Goal: Answer question/provide support: Share knowledge or assist other users

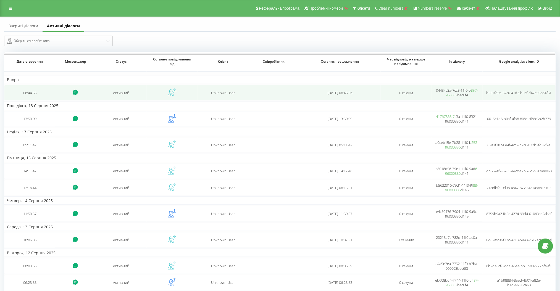
click at [136, 95] on td "Активний" at bounding box center [121, 92] width 51 height 15
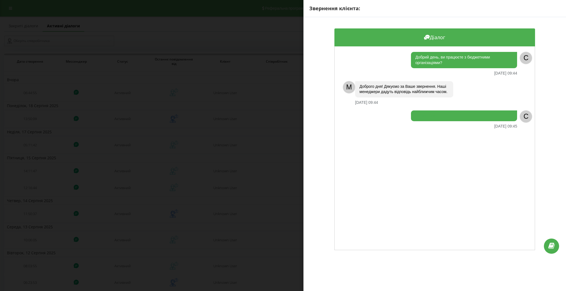
click at [133, 123] on div "Звернення клієнта: Діалог Добрий день, ви працюєте з бюджетними організаціями? …" at bounding box center [283, 145] width 566 height 291
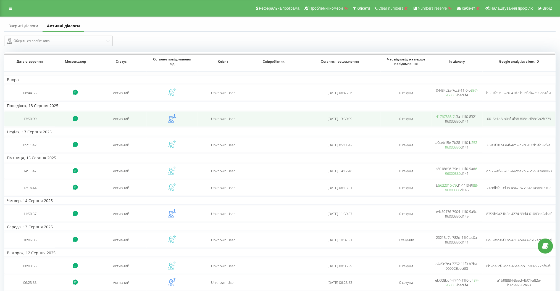
click at [138, 122] on td "Активний" at bounding box center [121, 118] width 51 height 15
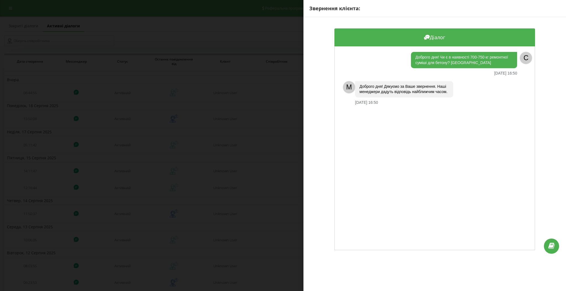
click at [136, 138] on div "Звернення клієнта: Діалог Доброго дня! Чи є в наявності 700-750 кг ремонтної су…" at bounding box center [283, 145] width 566 height 291
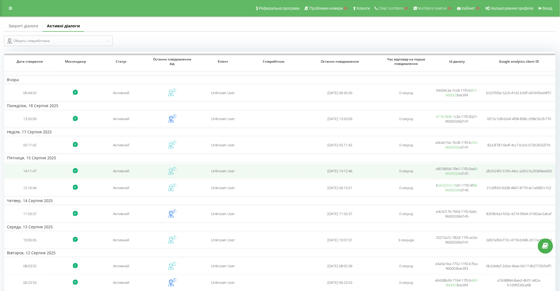
click at [131, 163] on td "Активний" at bounding box center [121, 170] width 51 height 15
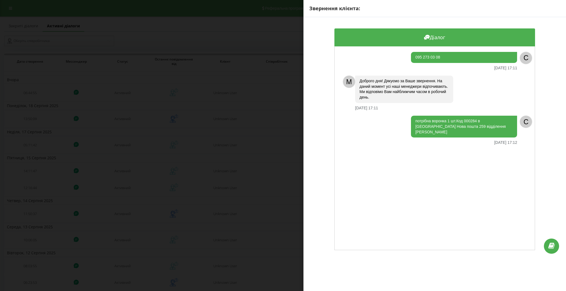
click at [131, 148] on div "Звернення клієнта: Діалог 095 273 03 08 15.08.2025 17:11 C M Доброго дня! Дякує…" at bounding box center [283, 145] width 566 height 291
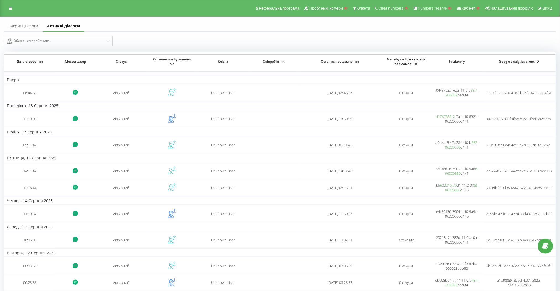
click at [22, 25] on link "Закриті діалоги" at bounding box center [23, 26] width 38 height 11
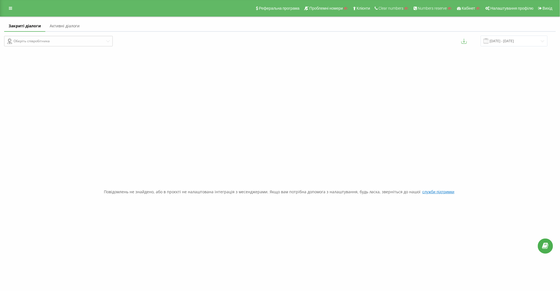
click at [54, 25] on link "Активні діалоги" at bounding box center [64, 26] width 39 height 11
